Goal: Find specific page/section: Find specific page/section

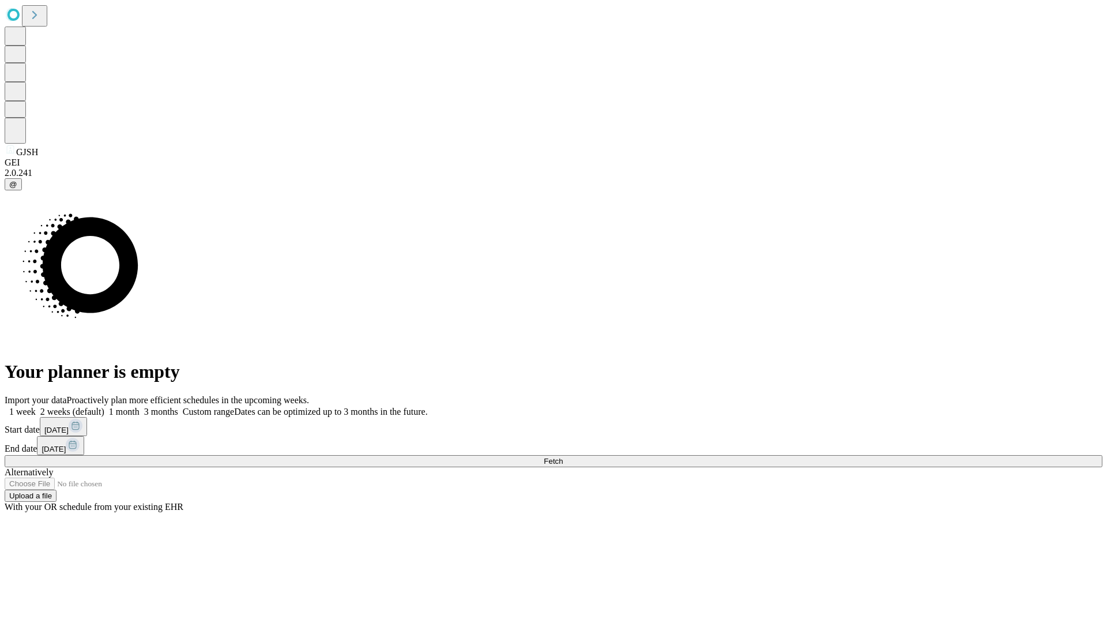
click at [563, 457] on span "Fetch" at bounding box center [553, 461] width 19 height 9
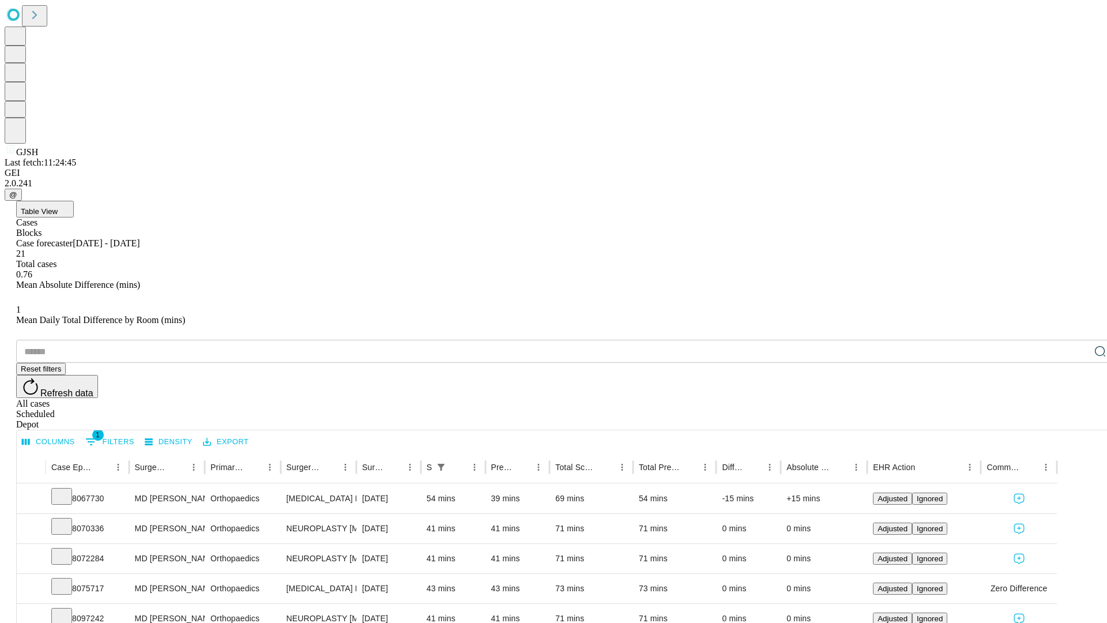
scroll to position [38, 0]
click at [67, 520] on icon at bounding box center [62, 526] width 12 height 12
